Goal: Task Accomplishment & Management: Complete application form

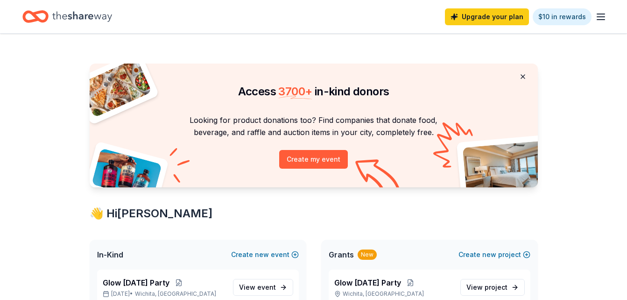
click at [523, 77] on button at bounding box center [522, 76] width 22 height 19
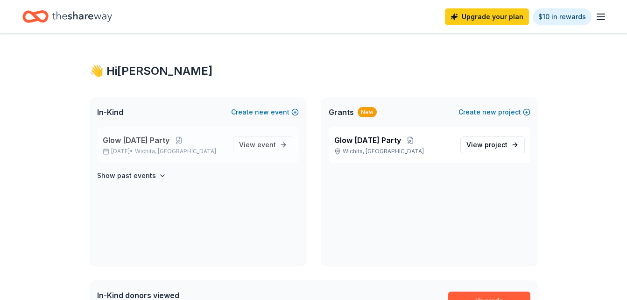
click at [149, 144] on span "Glow [DATE] Party" at bounding box center [136, 139] width 67 height 11
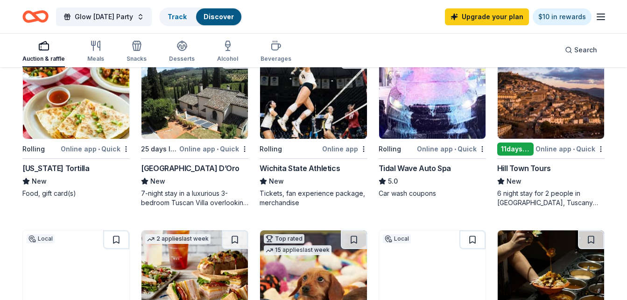
scroll to position [484, 0]
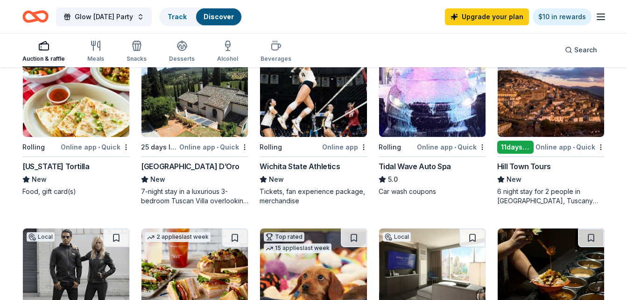
click at [279, 167] on div "Wichita State Athletics" at bounding box center [299, 165] width 80 height 11
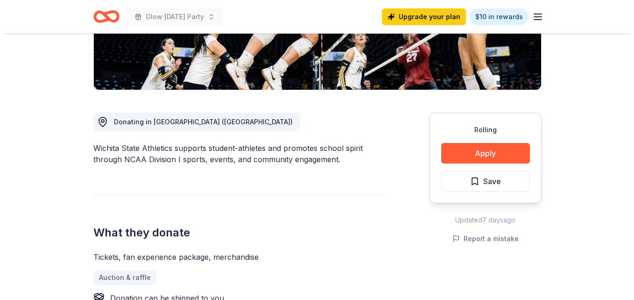
scroll to position [200, 0]
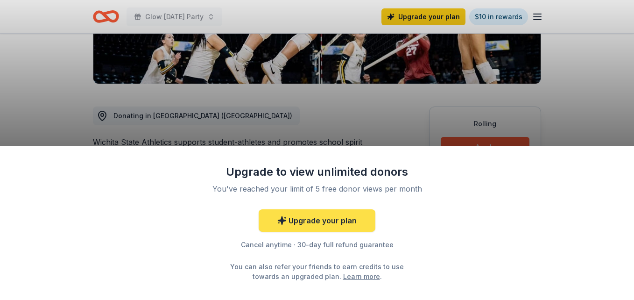
click at [335, 218] on link "Upgrade your plan" at bounding box center [316, 220] width 117 height 22
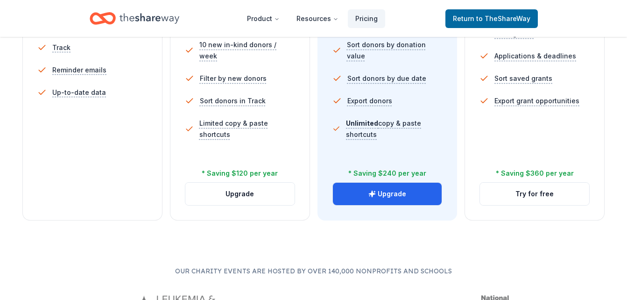
scroll to position [366, 0]
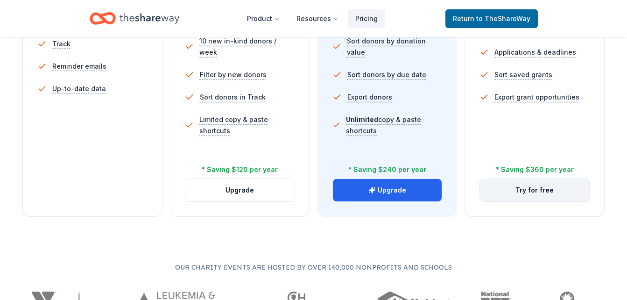
click at [530, 192] on button "Try for free" at bounding box center [534, 190] width 109 height 22
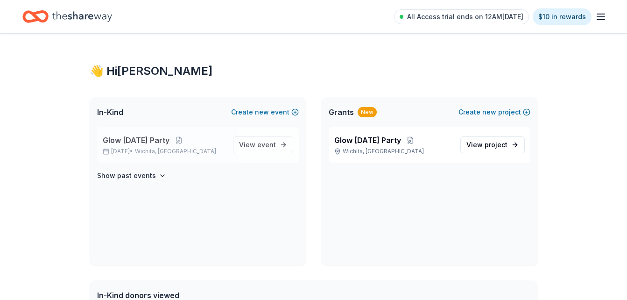
click at [214, 147] on div "Glow [DATE] Party [DATE] • [GEOGRAPHIC_DATA], [GEOGRAPHIC_DATA]" at bounding box center [164, 144] width 123 height 21
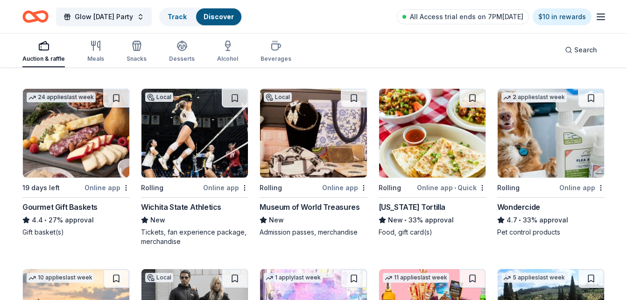
scroll to position [448, 0]
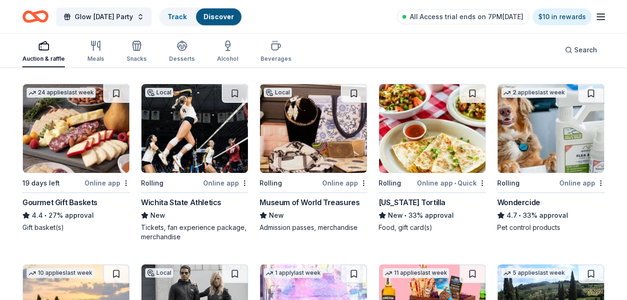
click at [180, 181] on div "Rolling" at bounding box center [171, 183] width 60 height 12
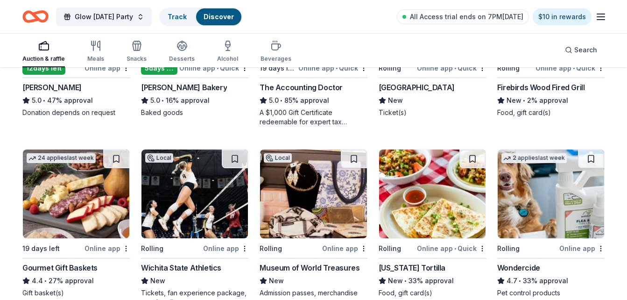
scroll to position [375, 0]
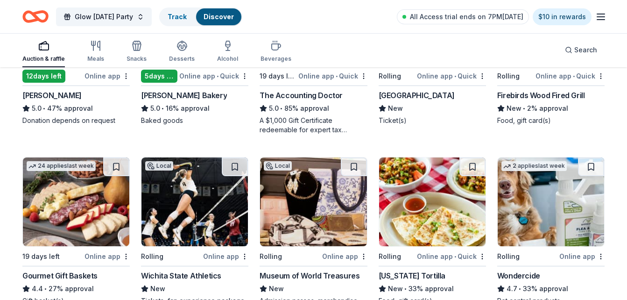
click at [70, 249] on div "24 applies last week 19 days left Online app Gourmet Gift Baskets 4.4 • 27% app…" at bounding box center [75, 231] width 107 height 148
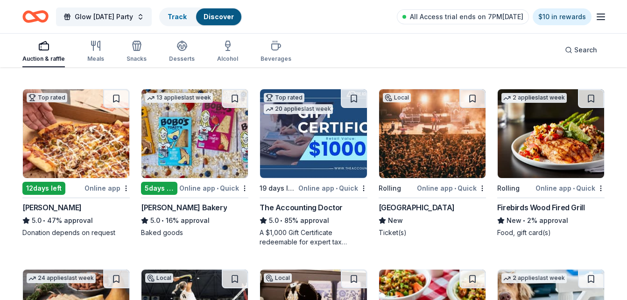
scroll to position [244, 0]
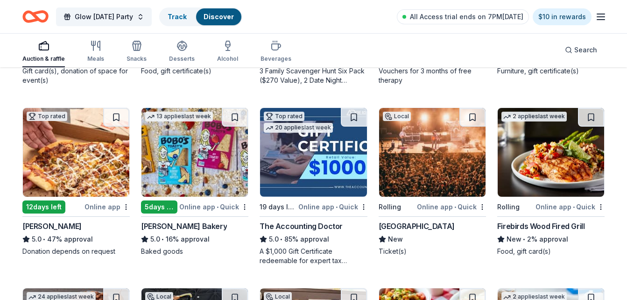
click at [314, 135] on img at bounding box center [313, 152] width 106 height 89
click at [94, 56] on div "Meals" at bounding box center [95, 58] width 17 height 7
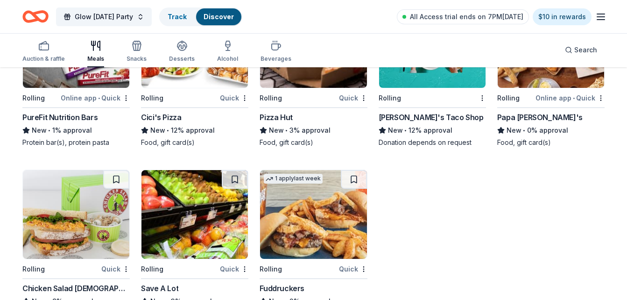
scroll to position [1281, 0]
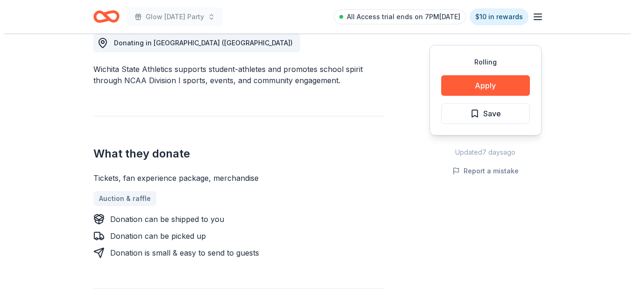
scroll to position [281, 0]
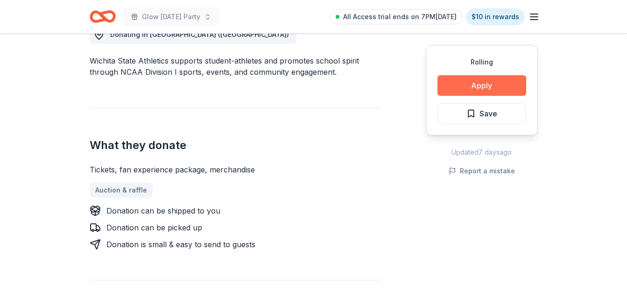
click at [468, 89] on button "Apply" at bounding box center [481, 85] width 89 height 21
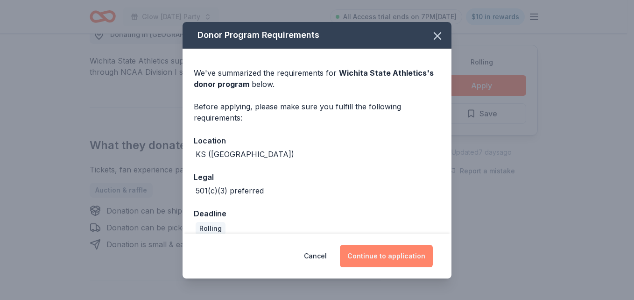
click at [405, 258] on button "Continue to application" at bounding box center [386, 255] width 93 height 22
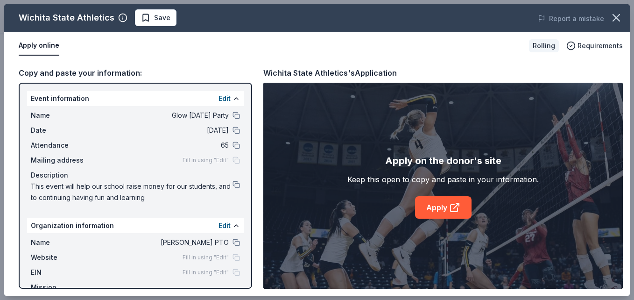
scroll to position [28, 0]
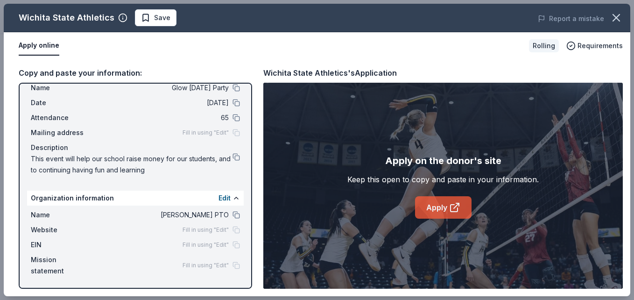
click at [438, 205] on link "Apply" at bounding box center [443, 207] width 56 height 22
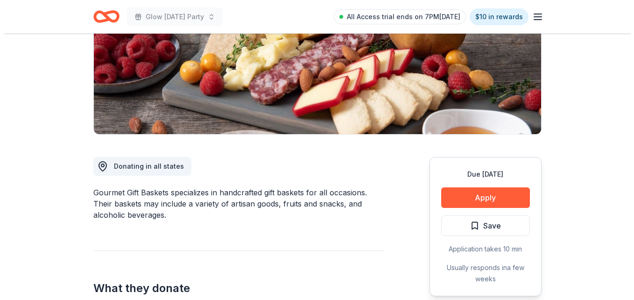
scroll to position [181, 0]
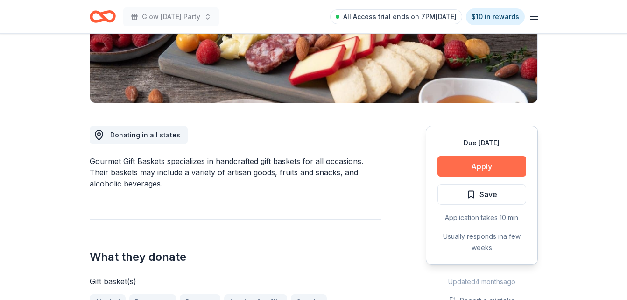
click at [491, 167] on button "Apply" at bounding box center [481, 166] width 89 height 21
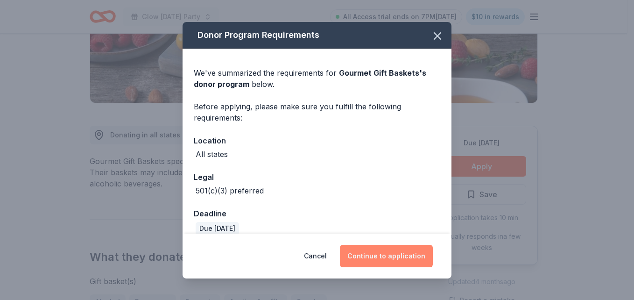
click at [408, 256] on button "Continue to application" at bounding box center [386, 255] width 93 height 22
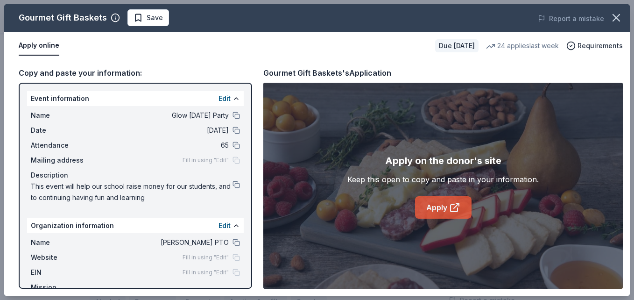
click at [451, 202] on icon at bounding box center [454, 207] width 11 height 11
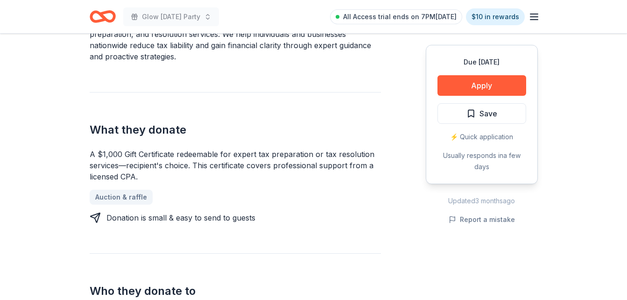
scroll to position [342, 0]
